Goal: Share content

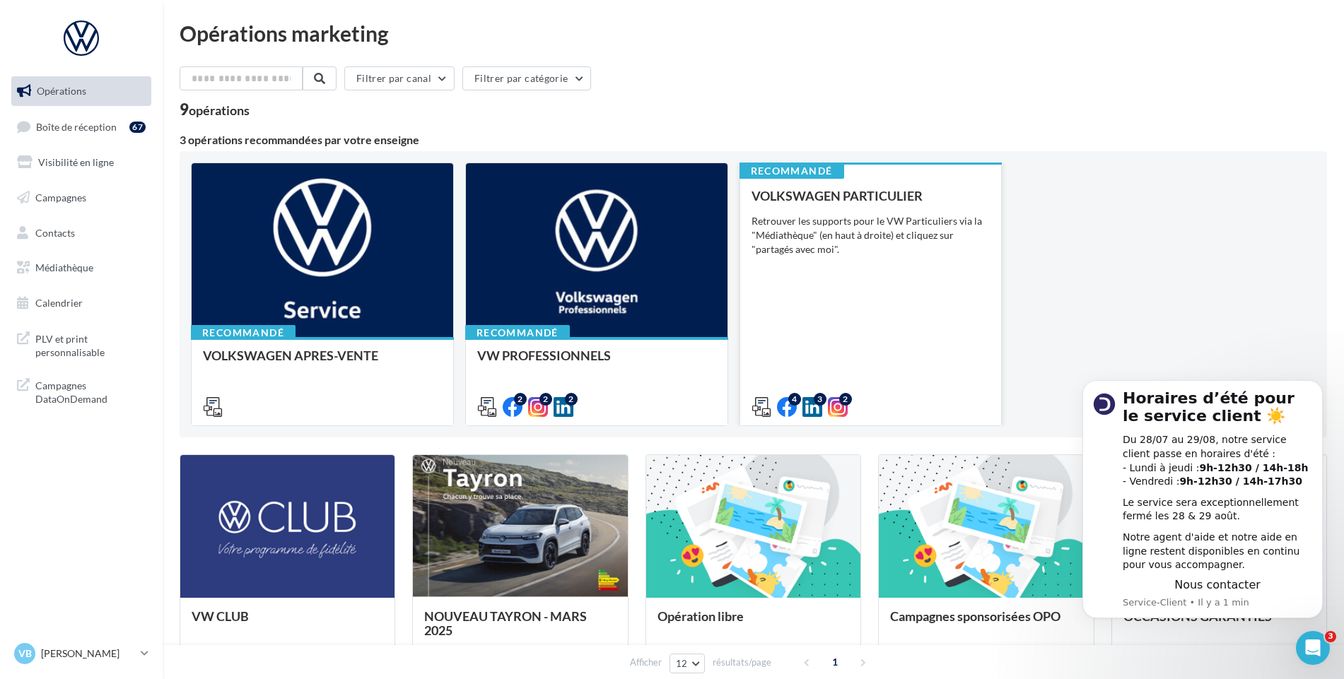
click at [893, 239] on div "Retrouver les supports pour le VW Particuliers via la "Médiathèque" (en haut à …" at bounding box center [870, 235] width 239 height 42
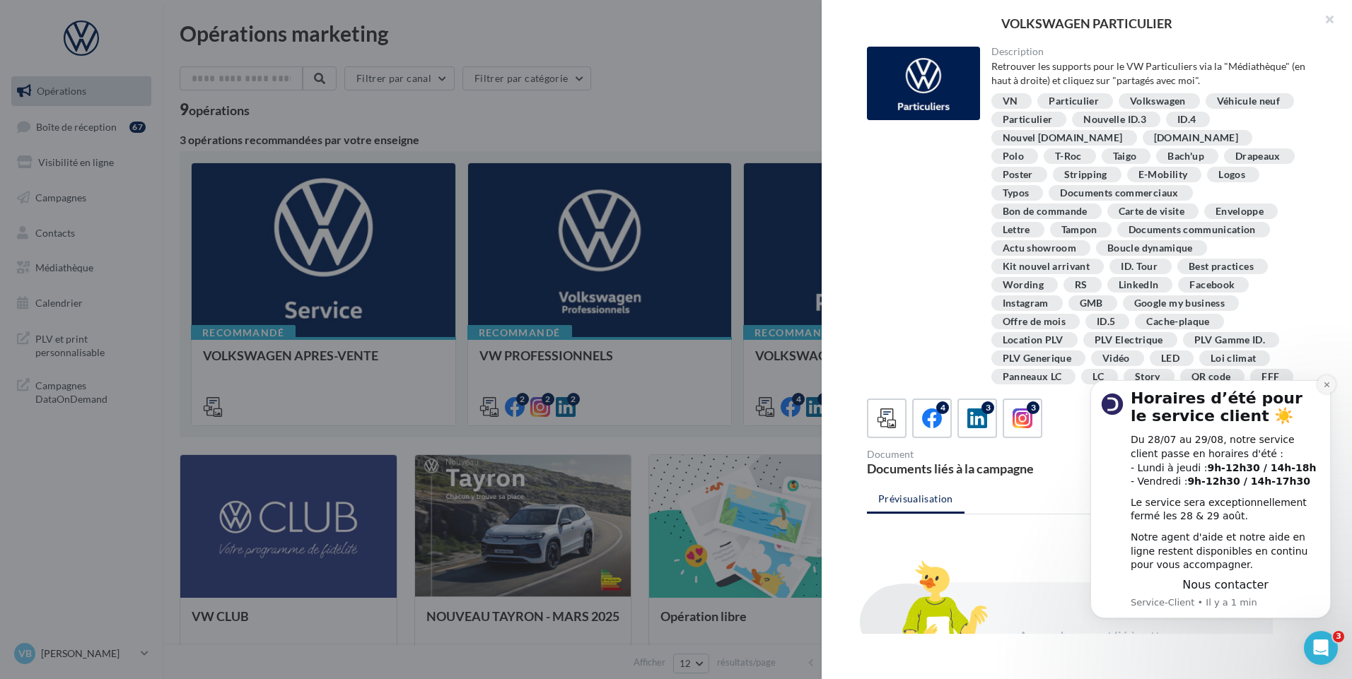
drag, startPoint x: 1324, startPoint y: 380, endPoint x: 2401, endPoint y: 739, distance: 1134.9
click at [1324, 381] on icon "Dismiss notification" at bounding box center [1327, 385] width 8 height 8
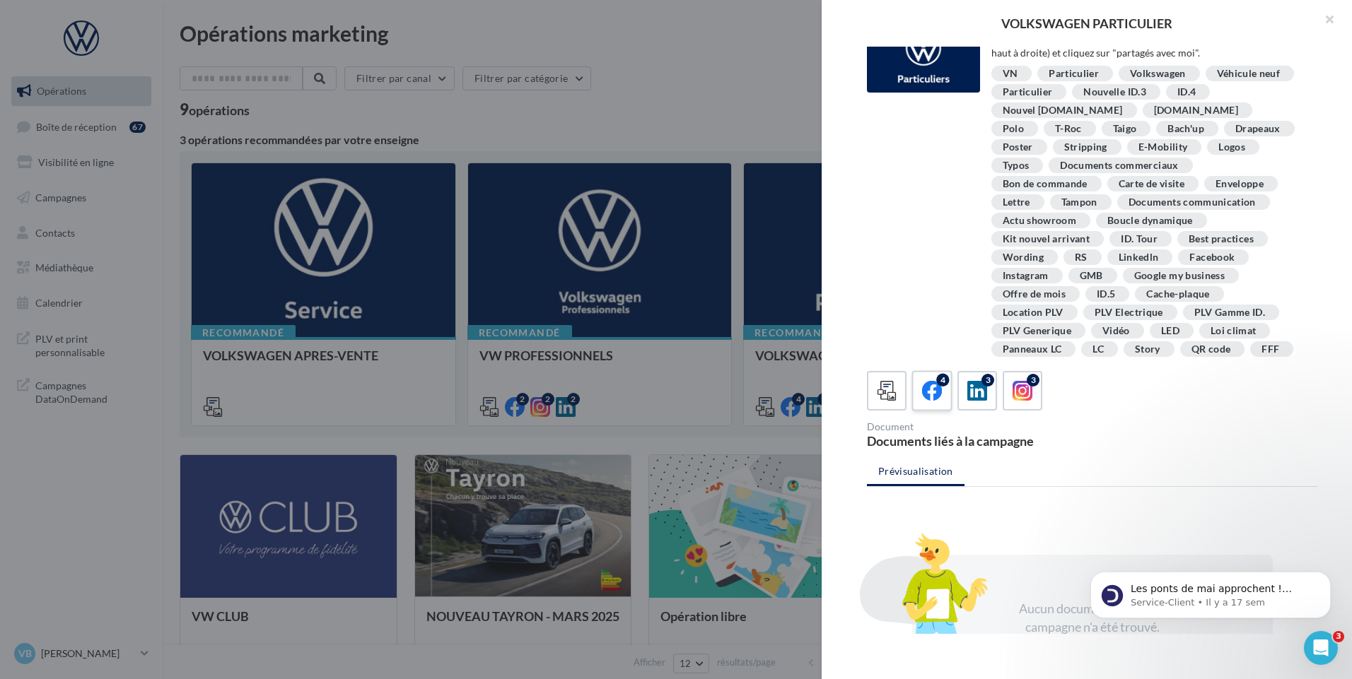
scroll to position [57, 0]
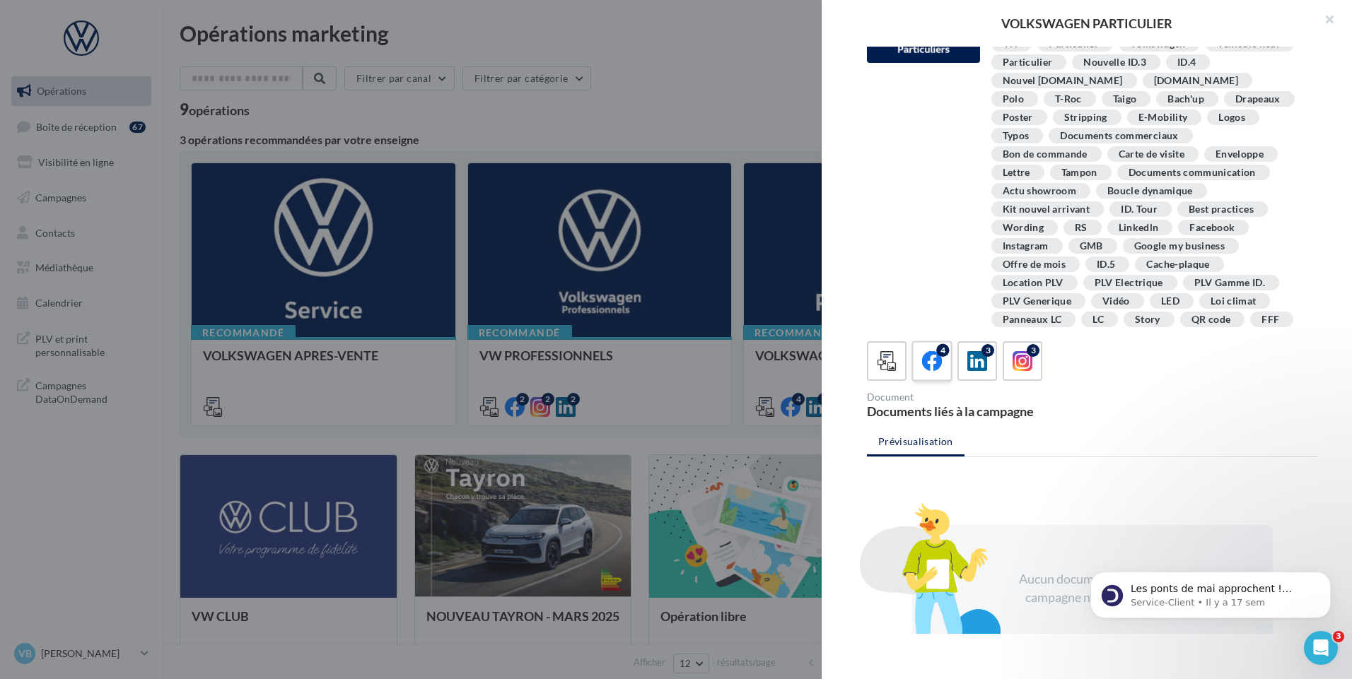
click at [935, 370] on icon at bounding box center [932, 361] width 20 height 20
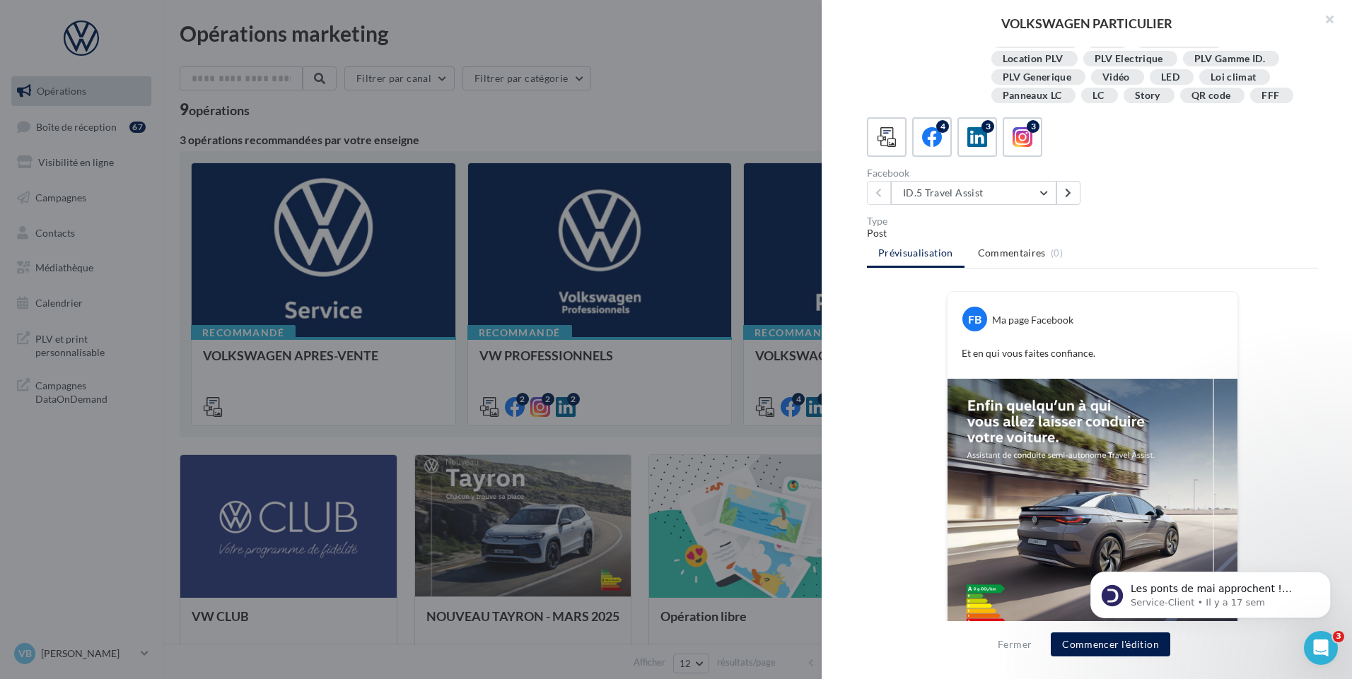
scroll to position [293, 0]
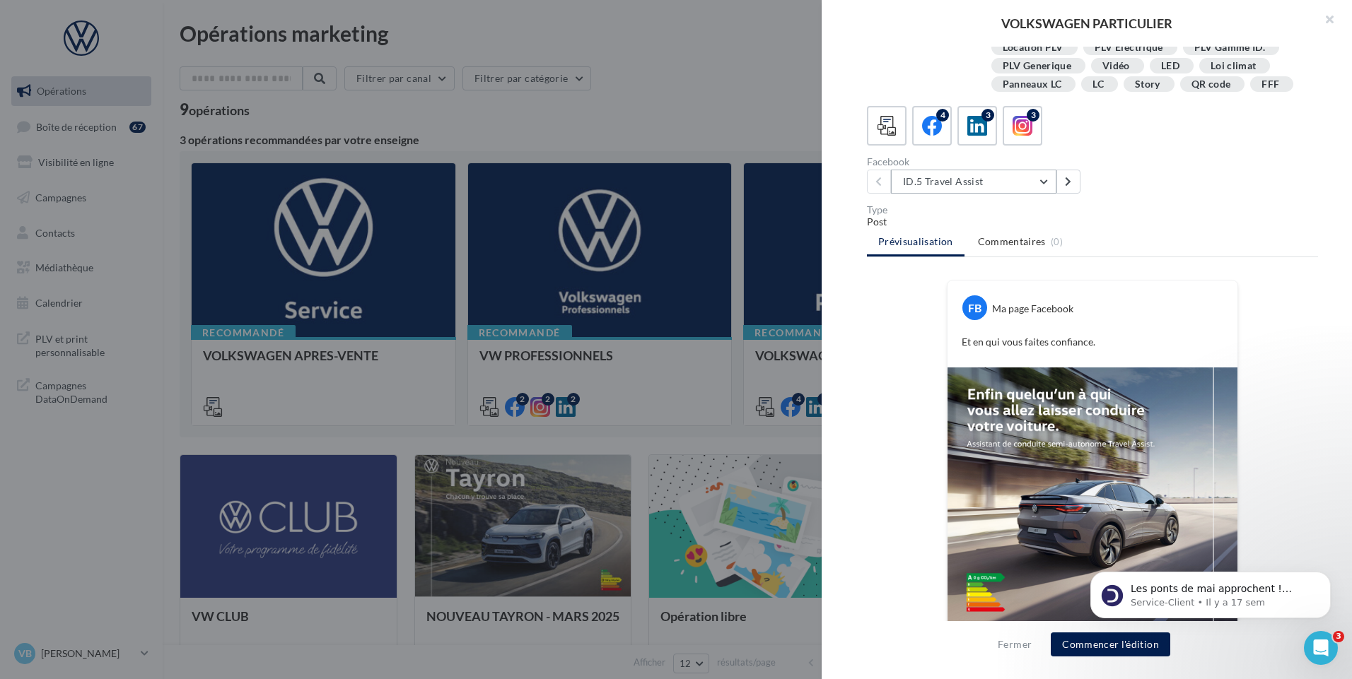
click at [1006, 175] on button "ID.5 Travel Assist" at bounding box center [973, 182] width 165 height 24
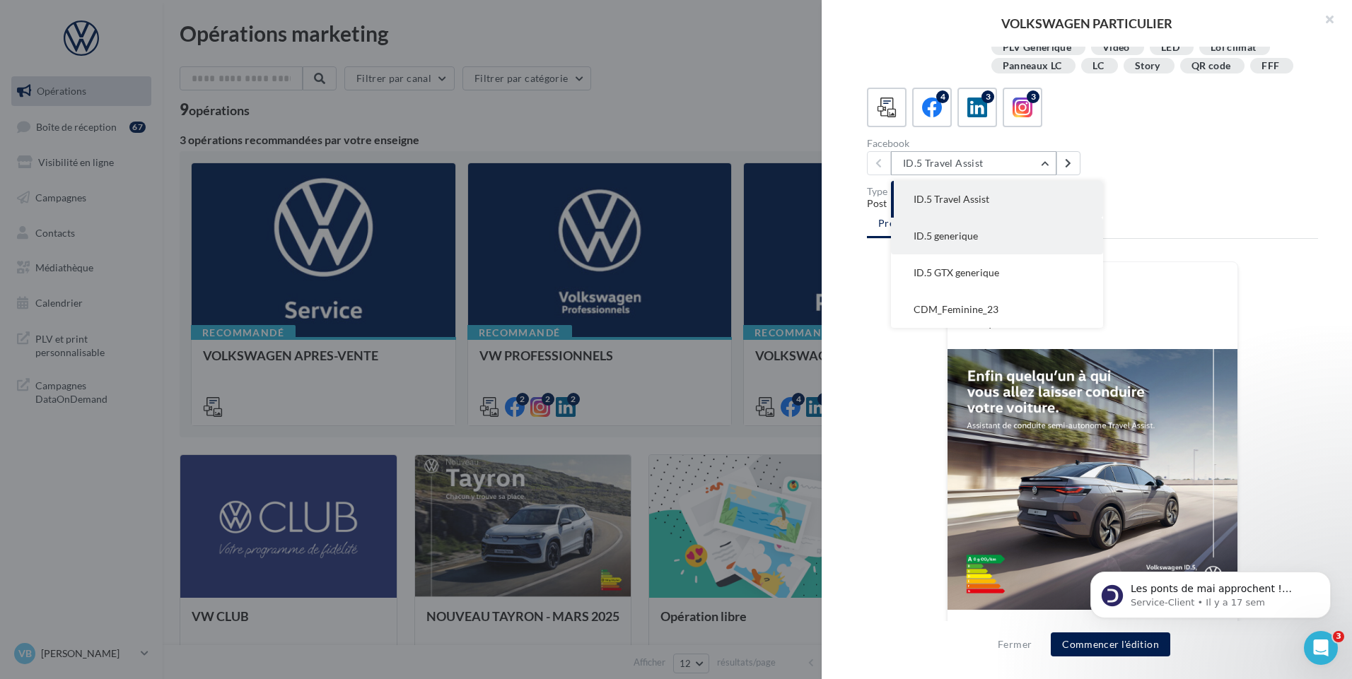
scroll to position [312, 0]
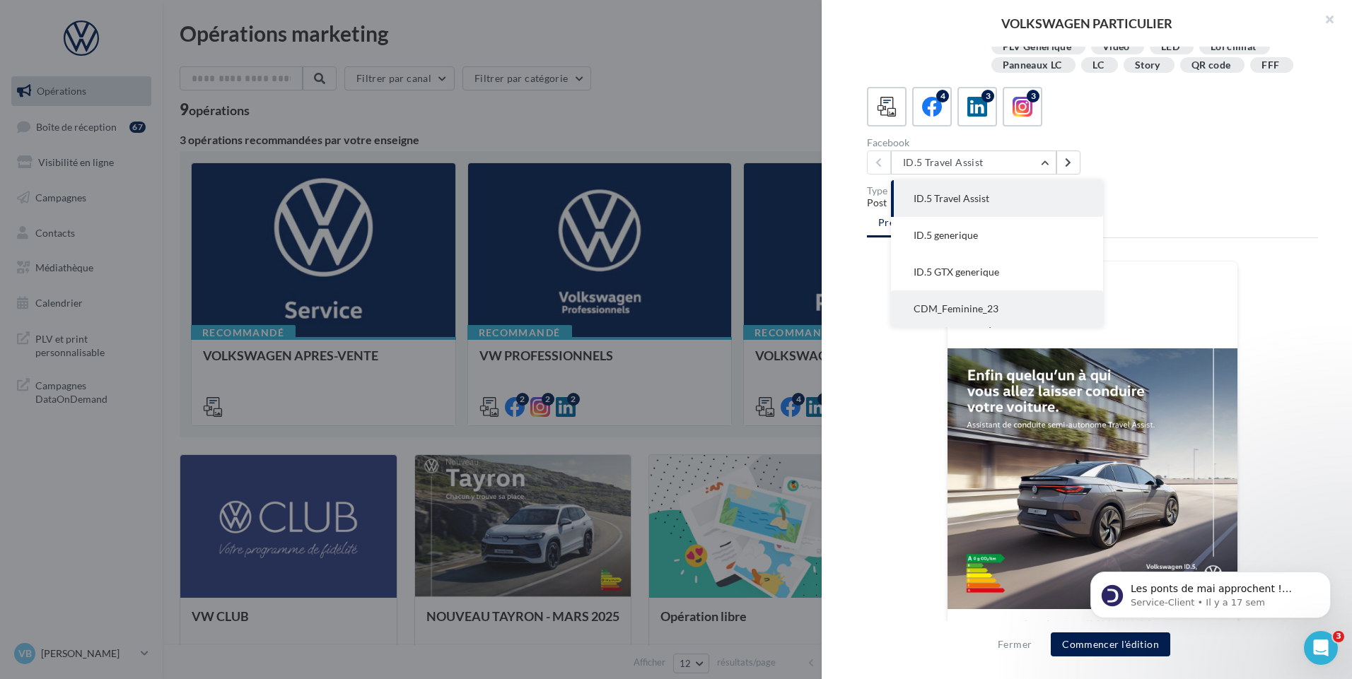
click at [1019, 300] on button "CDM_Feminine_23" at bounding box center [997, 309] width 212 height 37
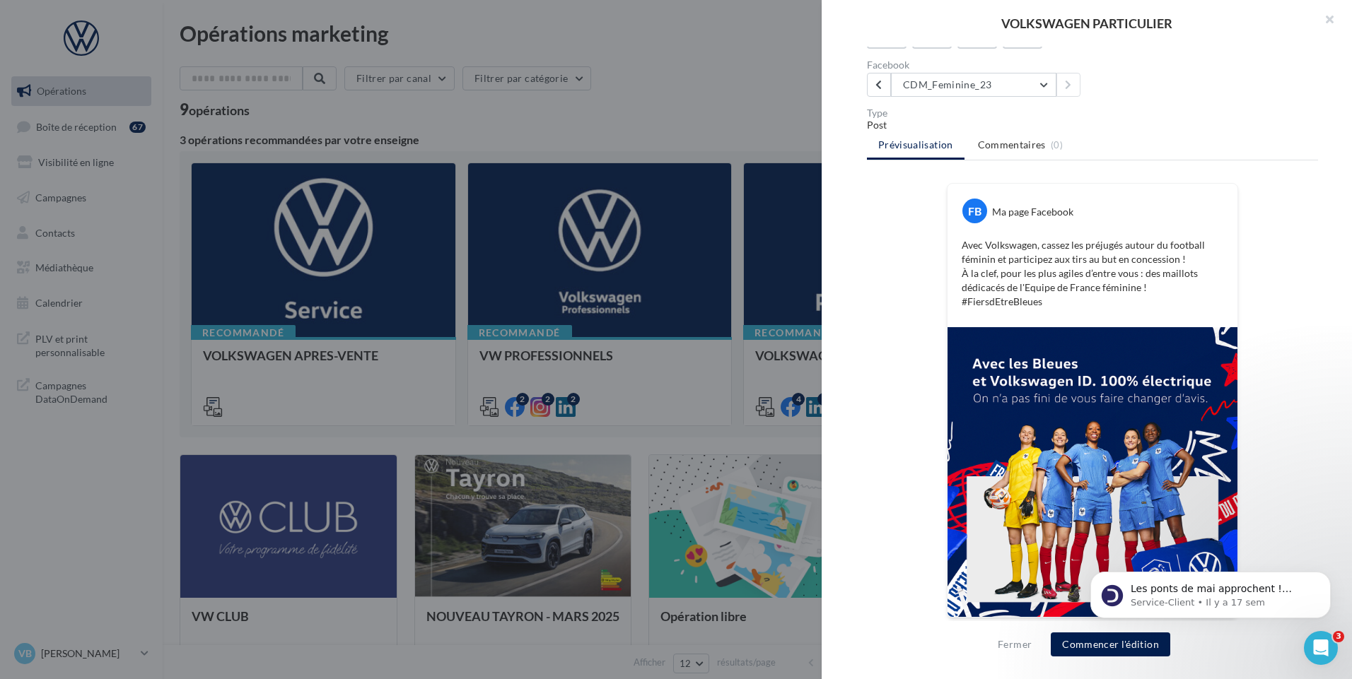
scroll to position [392, 0]
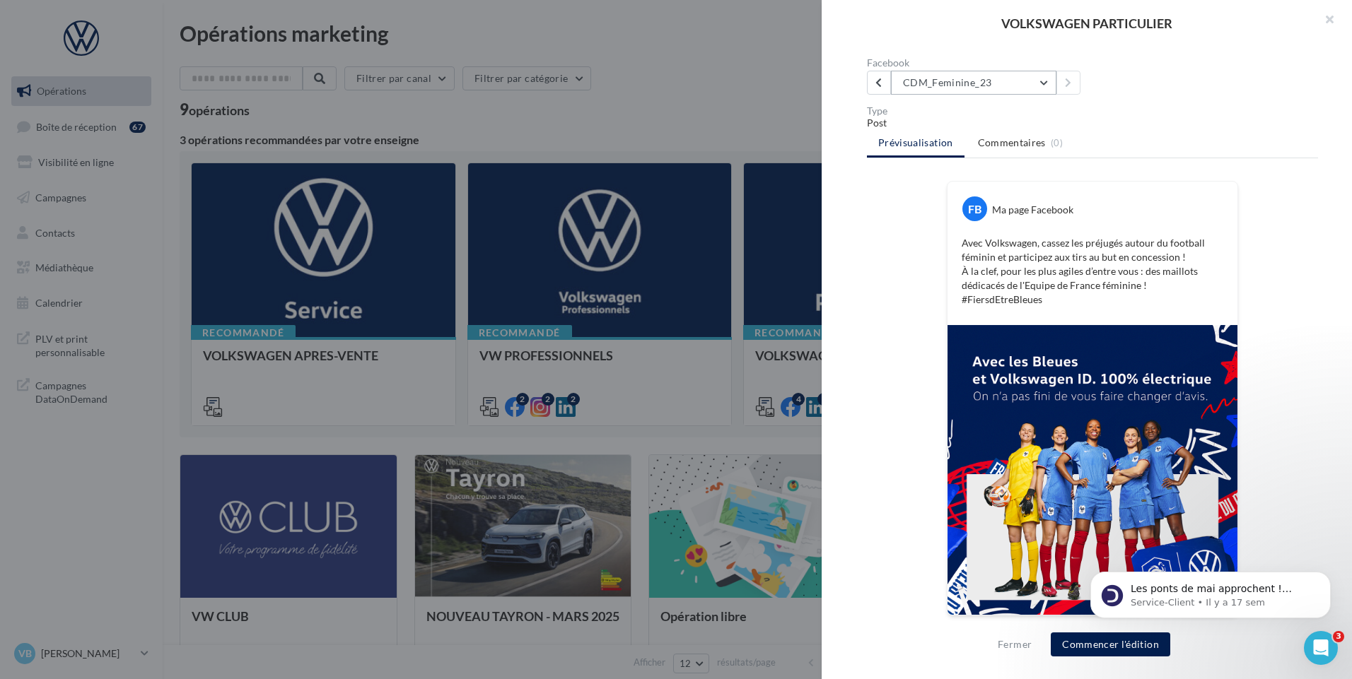
click at [968, 83] on button "CDM_Feminine_23" at bounding box center [973, 83] width 165 height 24
click at [1137, 88] on div "Facebook CDM_Feminine_23 ID.5 Travel Assist ID.5 generique ID.5 GTX generique C…" at bounding box center [1098, 76] width 462 height 37
click at [997, 78] on button "CDM_Feminine_23" at bounding box center [973, 83] width 165 height 24
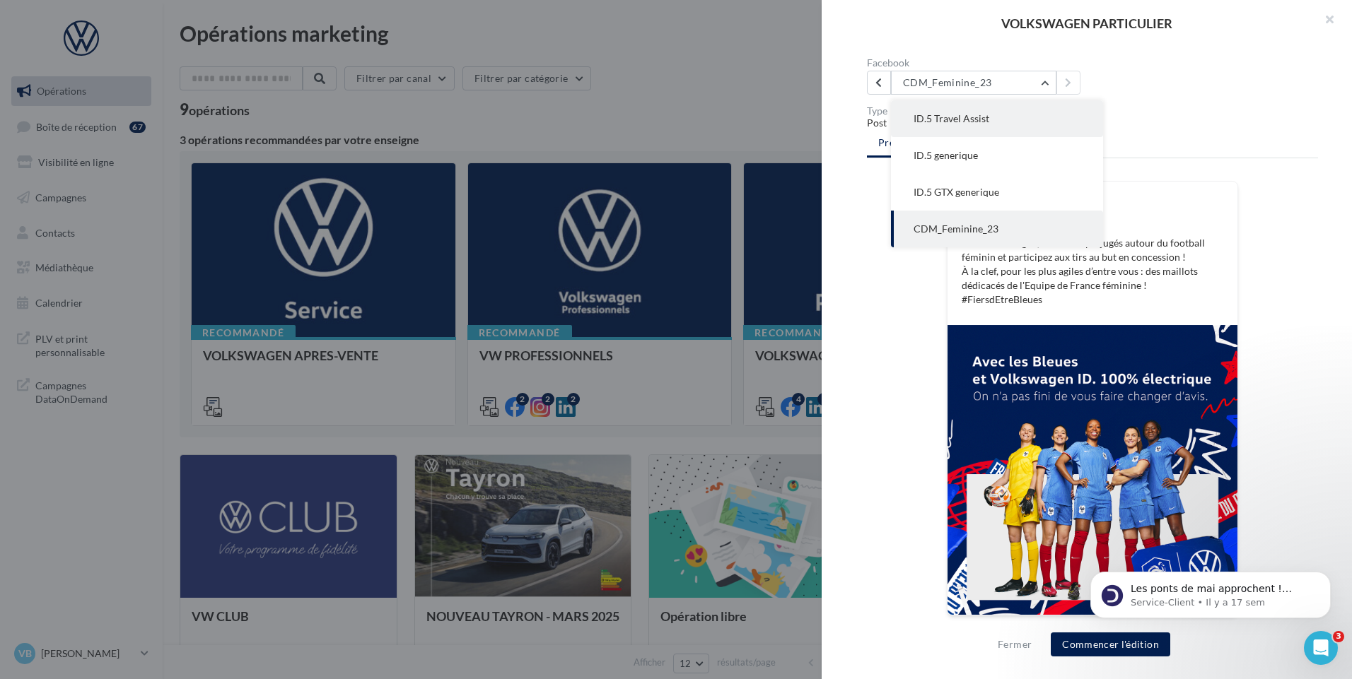
click at [994, 111] on button "ID.5 Travel Assist" at bounding box center [997, 118] width 212 height 37
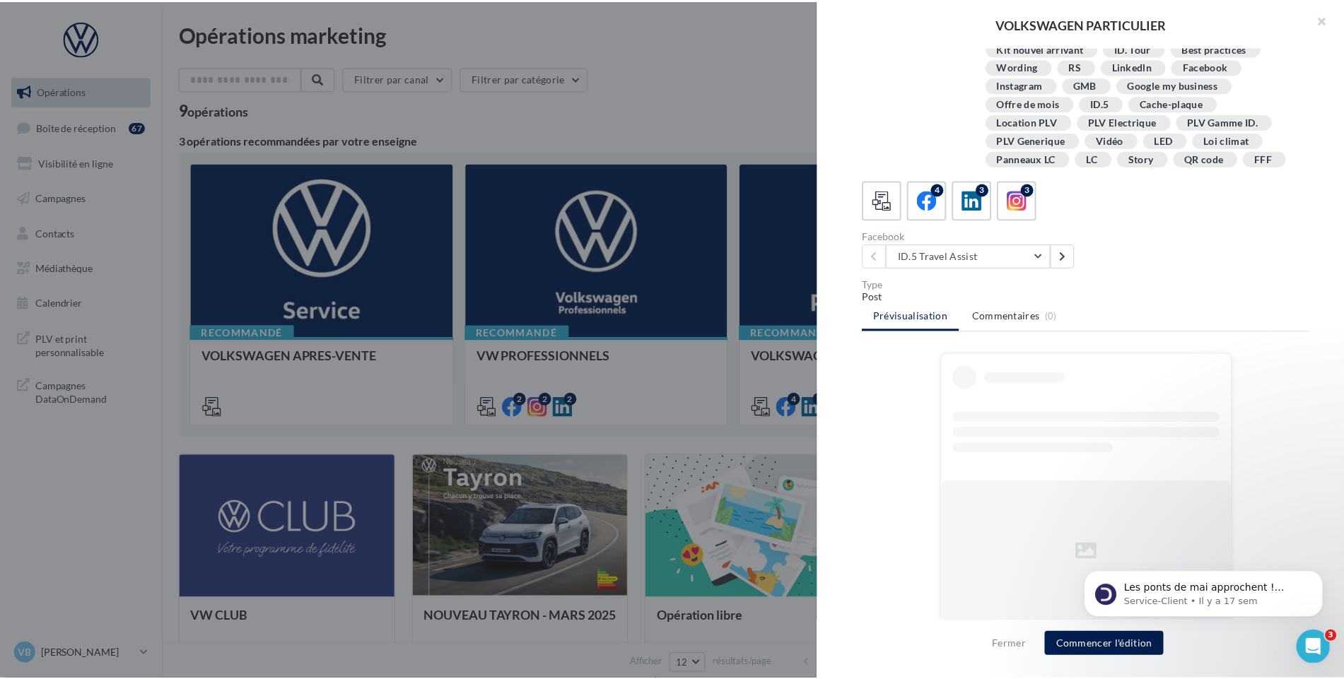
scroll to position [218, 0]
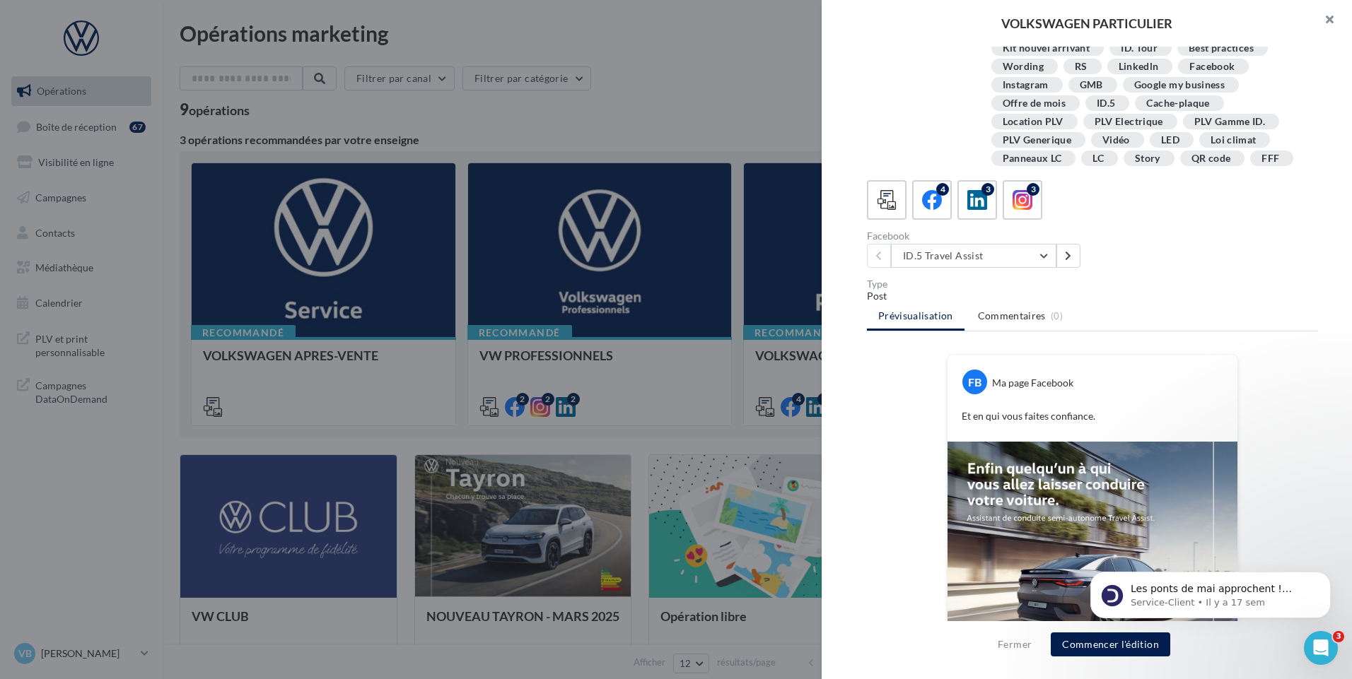
click at [1332, 26] on button "button" at bounding box center [1323, 21] width 57 height 42
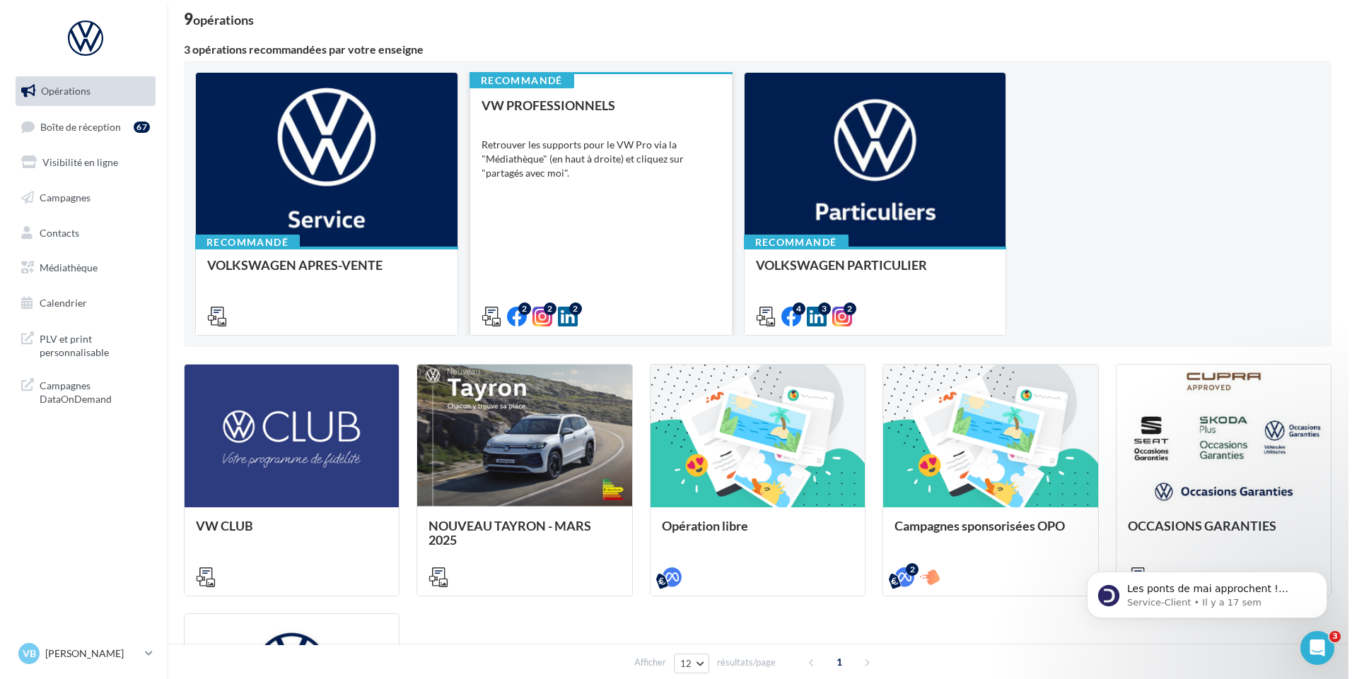
scroll to position [2, 0]
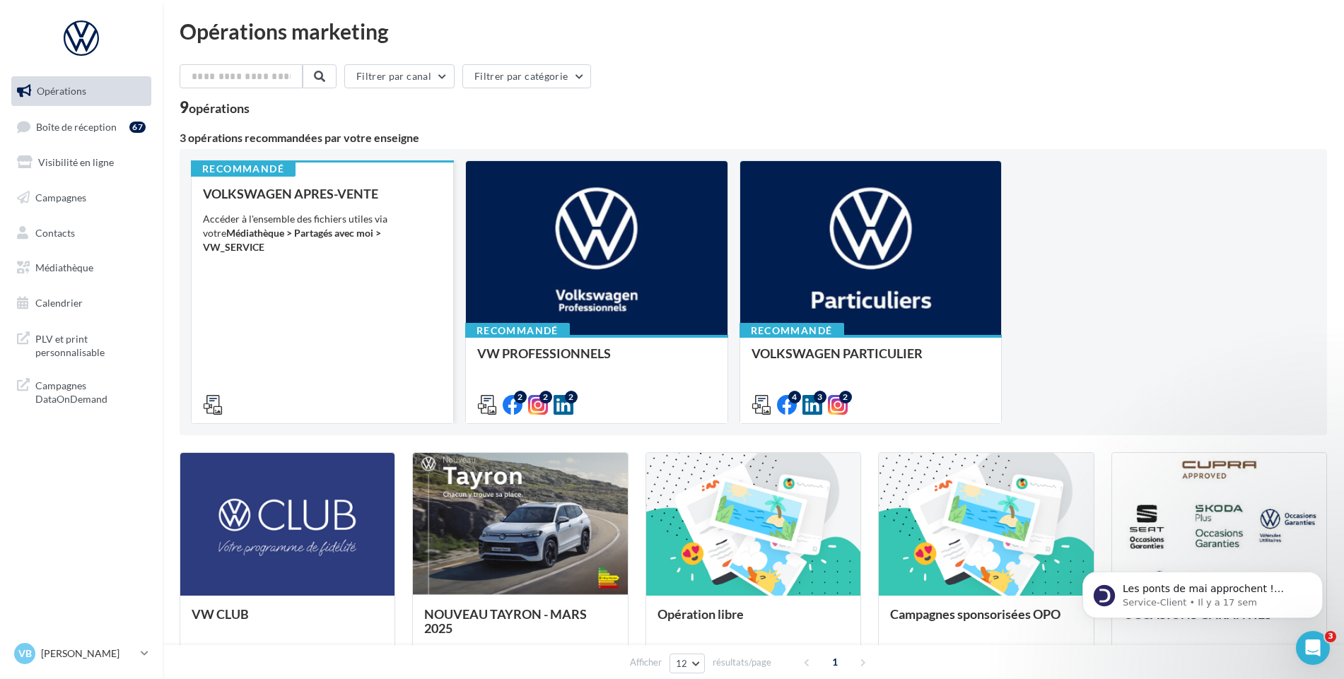
click at [291, 247] on div "VOLKSWAGEN APRES-VENTE Accéder à l'ensemble des fichiers utiles via votre Média…" at bounding box center [322, 299] width 239 height 224
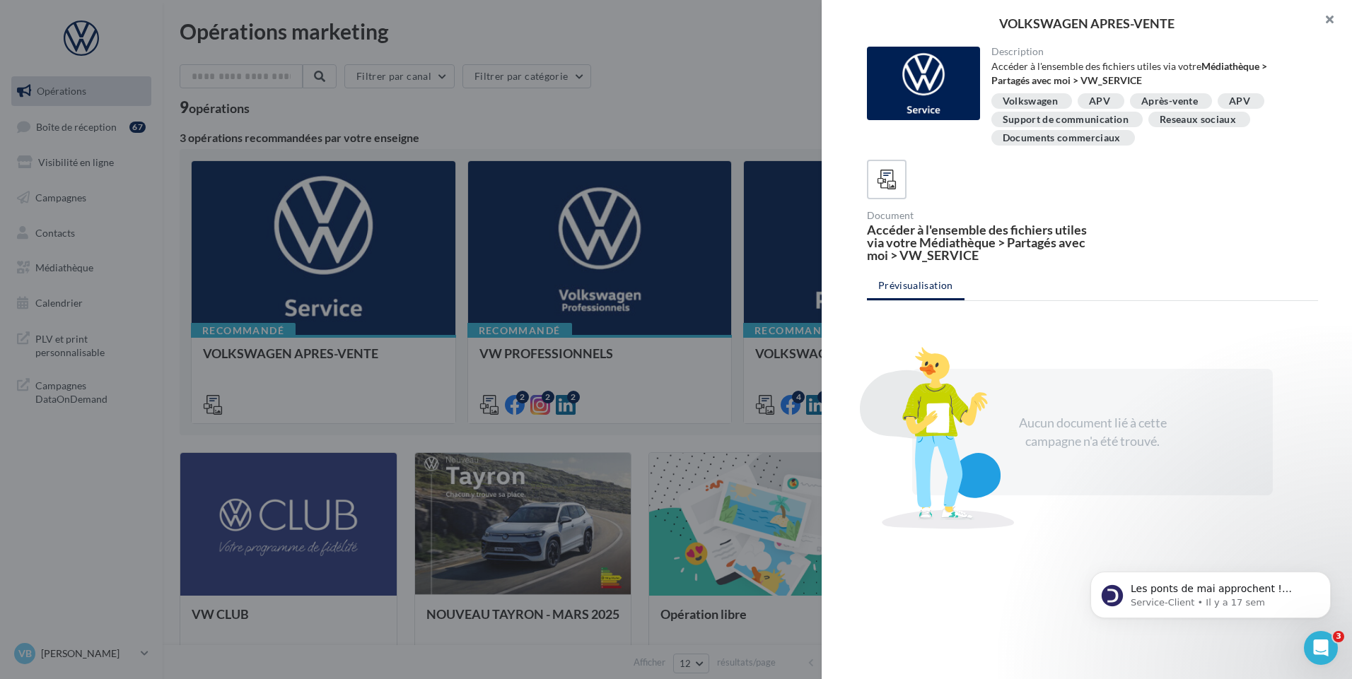
click at [1320, 22] on button "button" at bounding box center [1323, 21] width 57 height 42
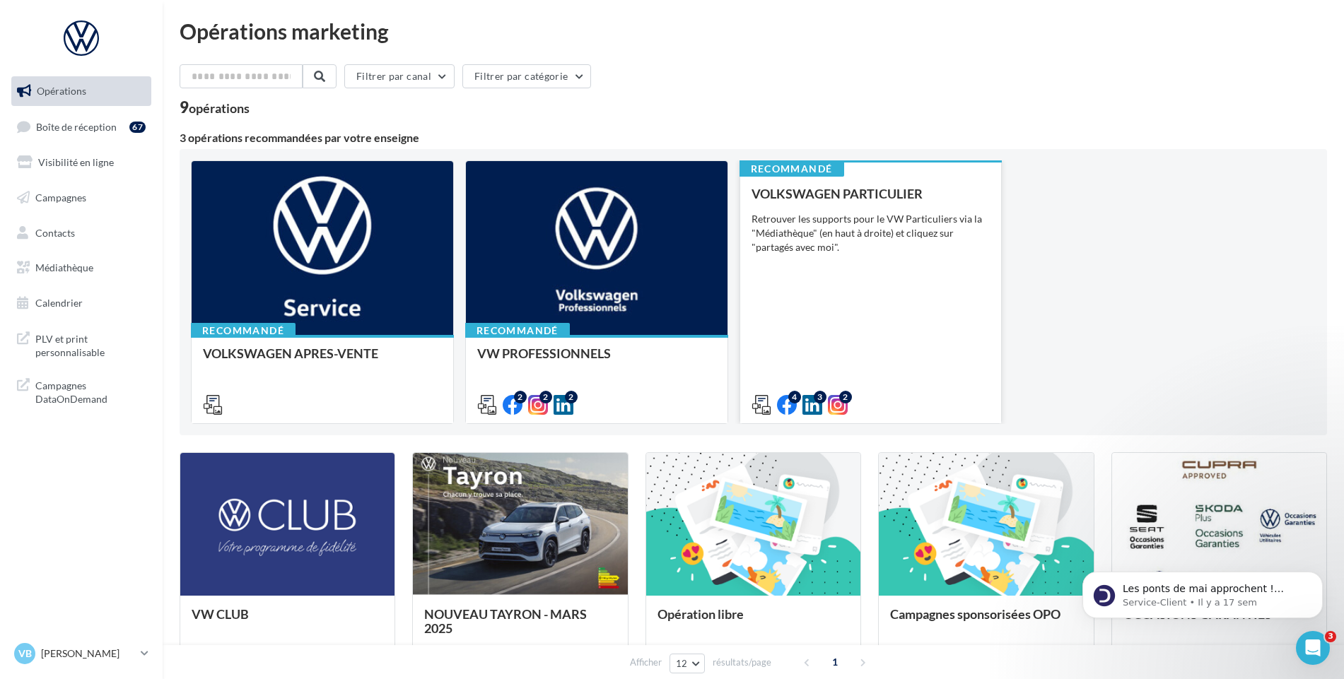
click at [836, 230] on div "Retrouver les supports pour le VW Particuliers via la "Médiathèque" (en haut à …" at bounding box center [870, 233] width 239 height 42
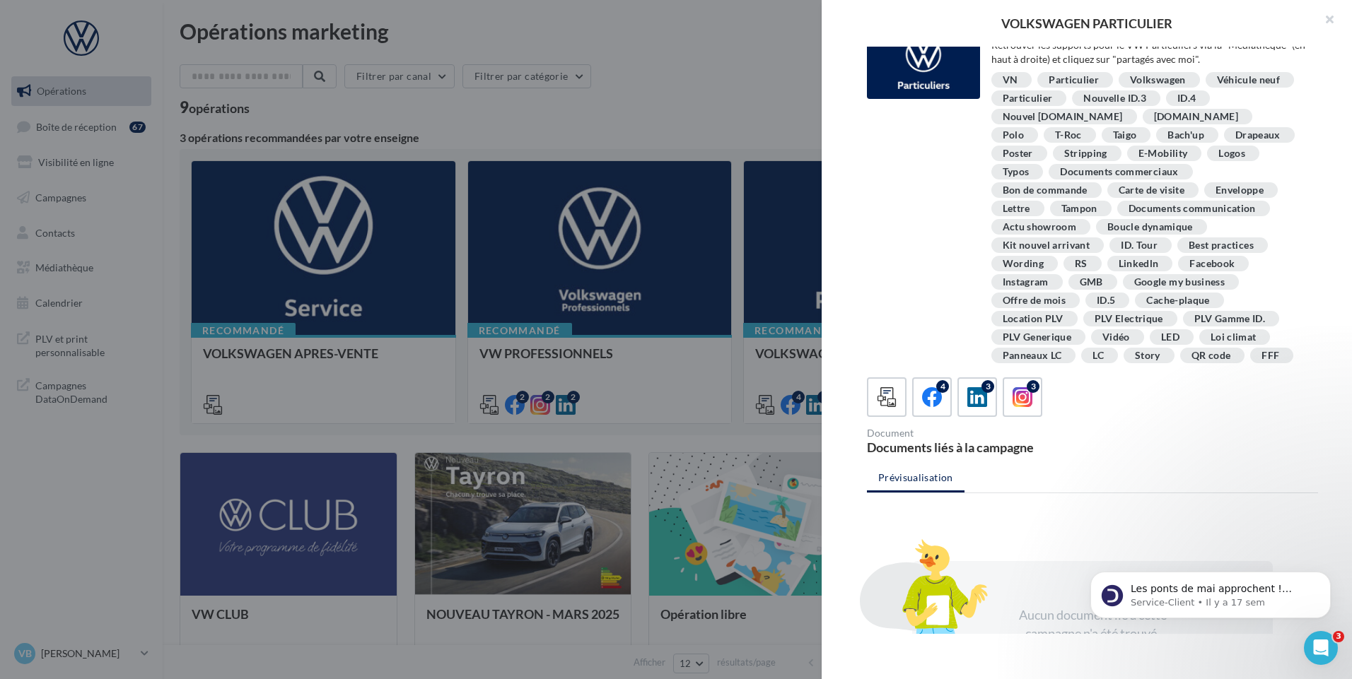
scroll to position [223, 0]
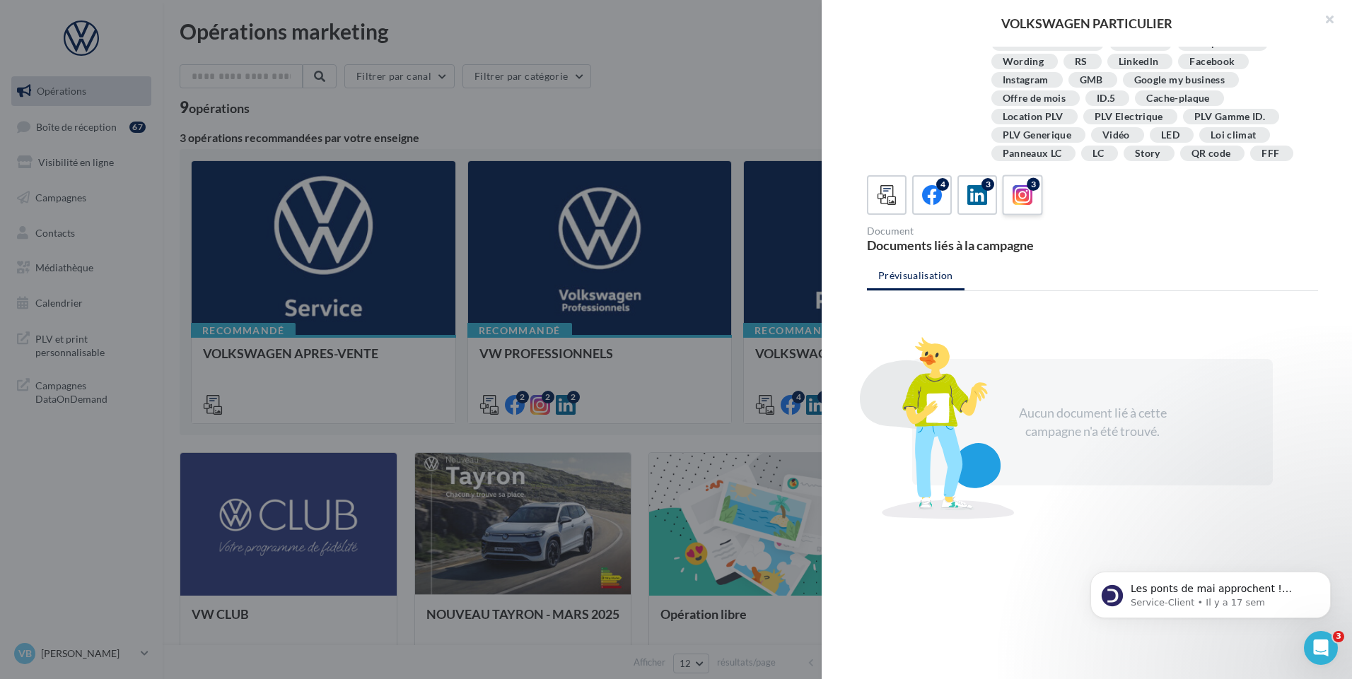
click at [1015, 207] on div "3" at bounding box center [1022, 195] width 26 height 26
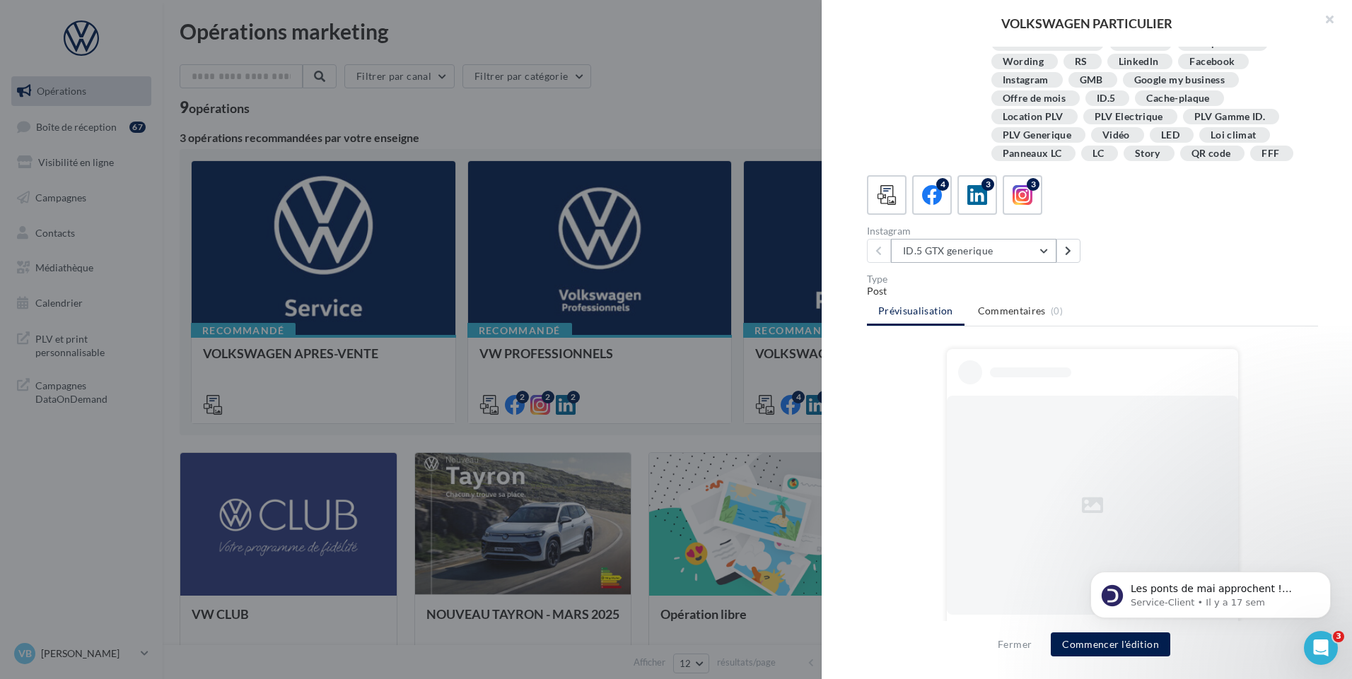
click at [1026, 248] on button "ID.5 GTX generique" at bounding box center [973, 251] width 165 height 24
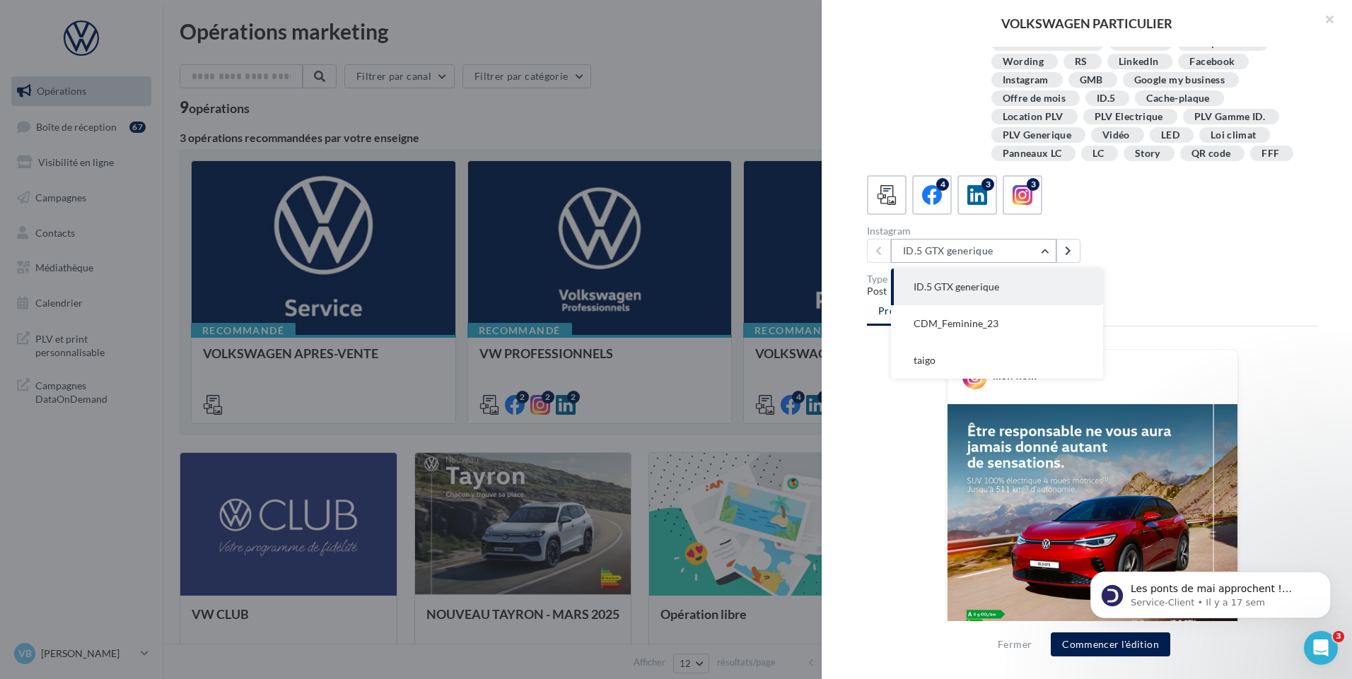
click at [1026, 248] on button "ID.5 GTX generique" at bounding box center [973, 251] width 165 height 24
click at [1147, 247] on div "Instagram ID.5 GTX generique ID.5 GTX generique CDM_Feminine_23 taigo" at bounding box center [1098, 244] width 462 height 37
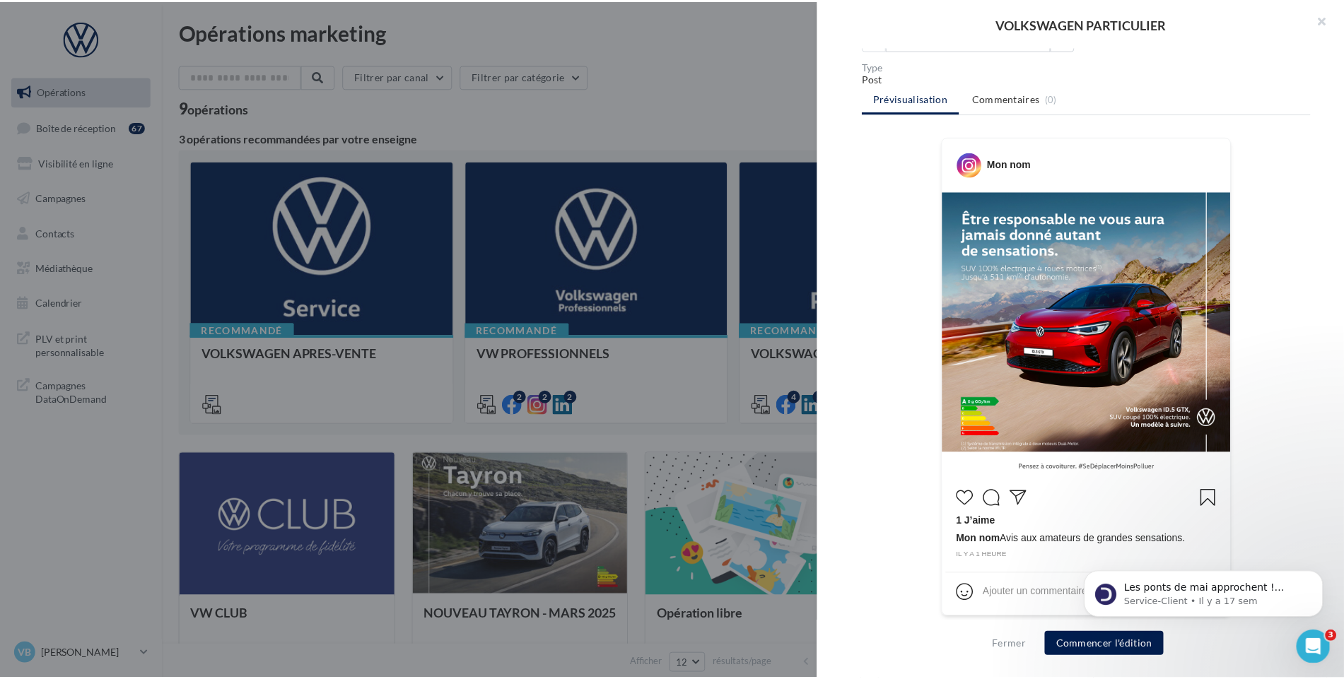
scroll to position [438, 0]
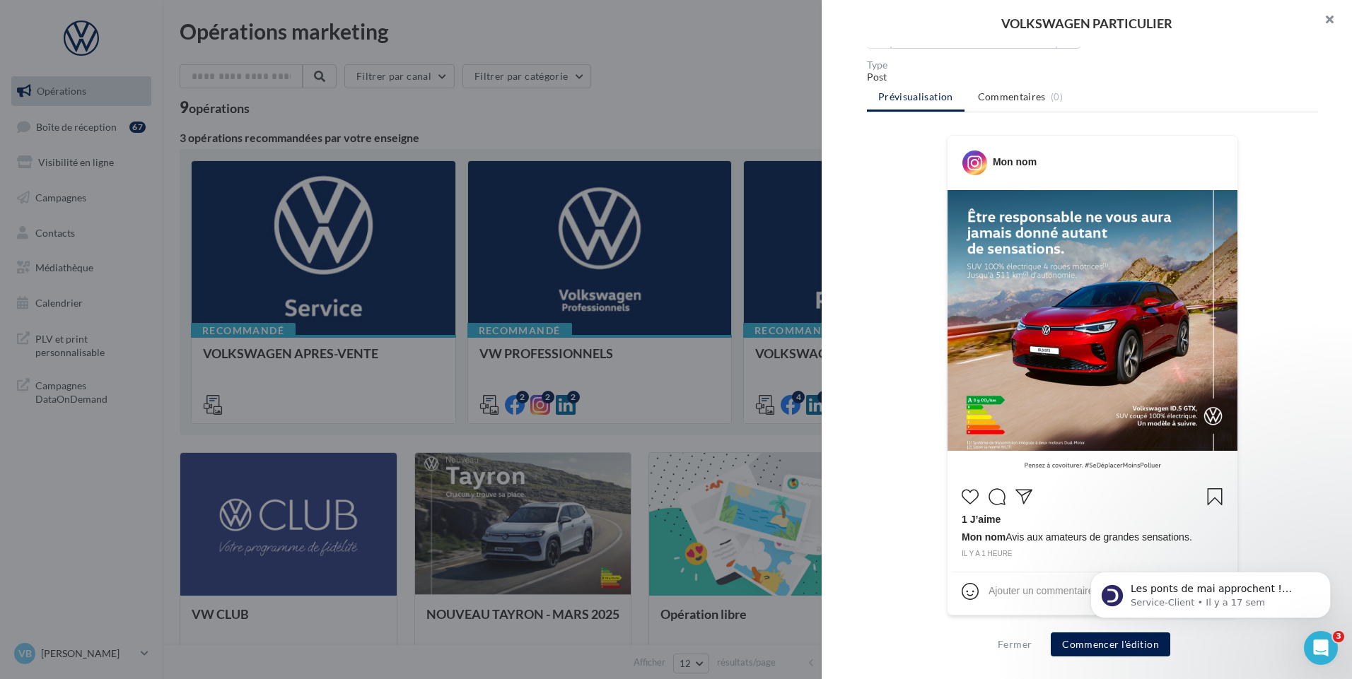
click at [1326, 23] on button "button" at bounding box center [1323, 21] width 57 height 42
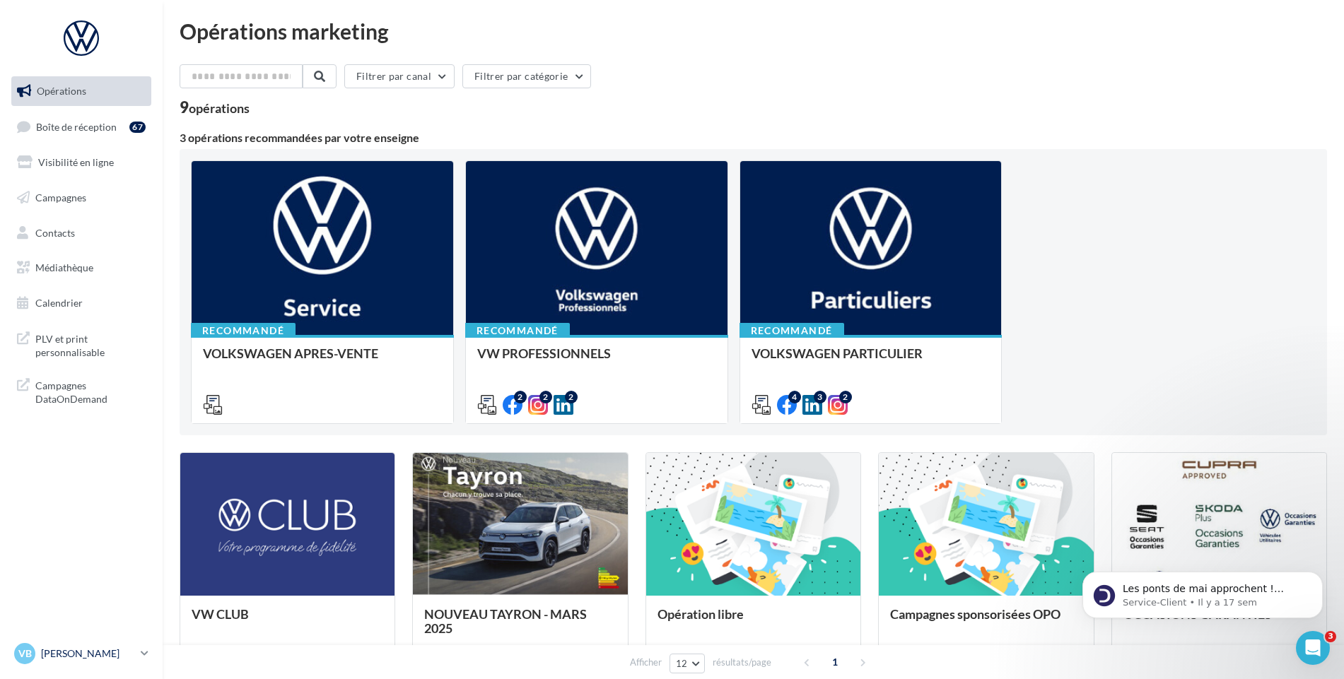
click at [83, 647] on p "[PERSON_NAME]" at bounding box center [88, 654] width 94 height 14
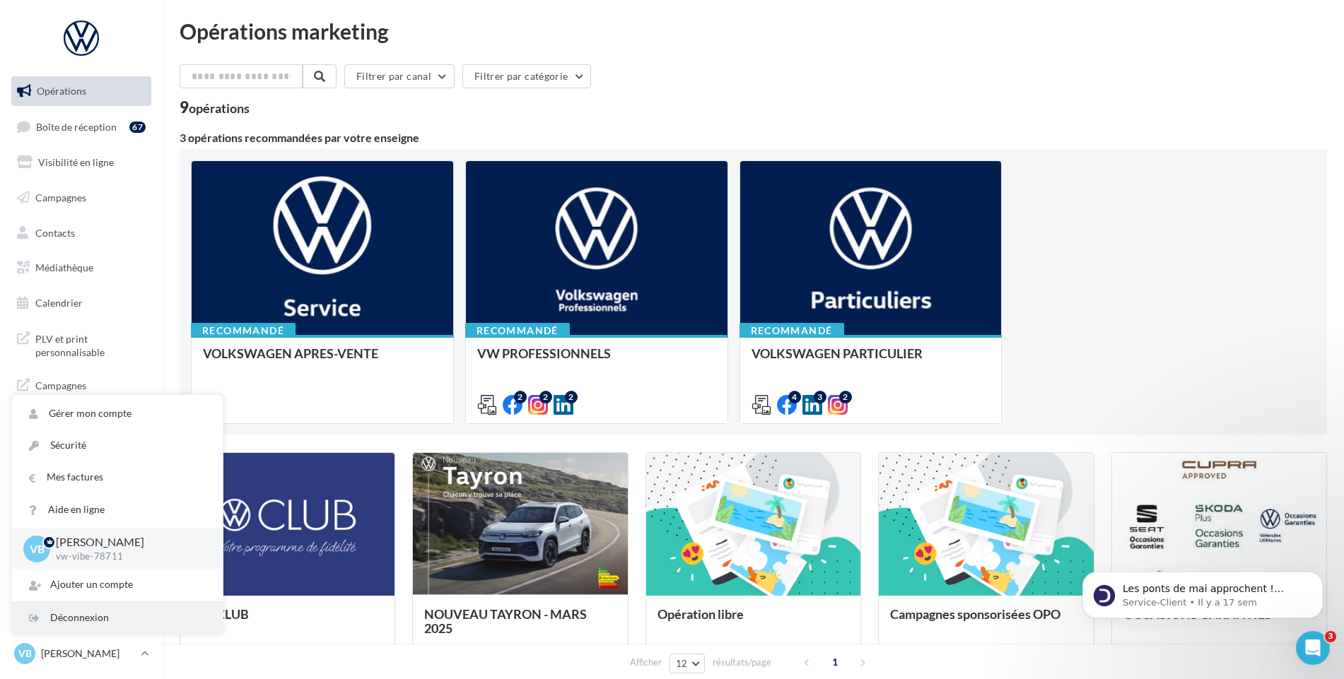
click at [104, 622] on div "Déconnexion" at bounding box center [117, 618] width 211 height 32
